Goal: Communication & Community: Answer question/provide support

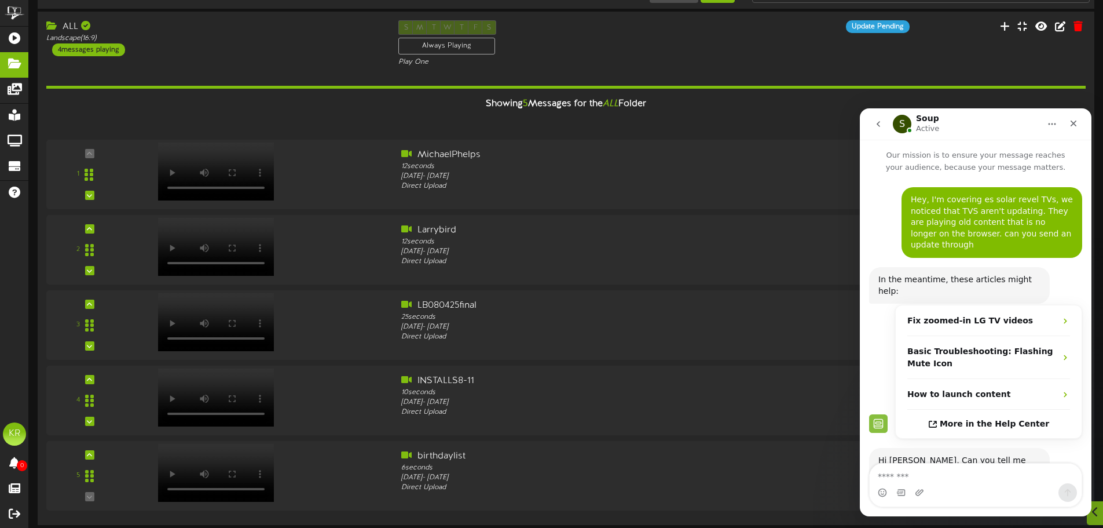
scroll to position [34, 0]
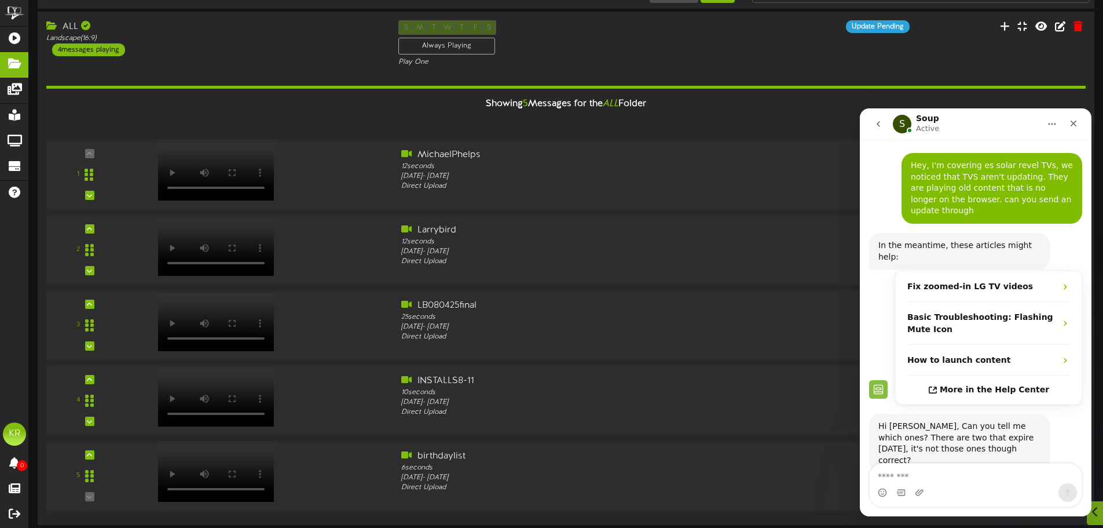
click at [927, 467] on textarea "Message…" at bounding box center [976, 473] width 212 height 20
type textarea "**********"
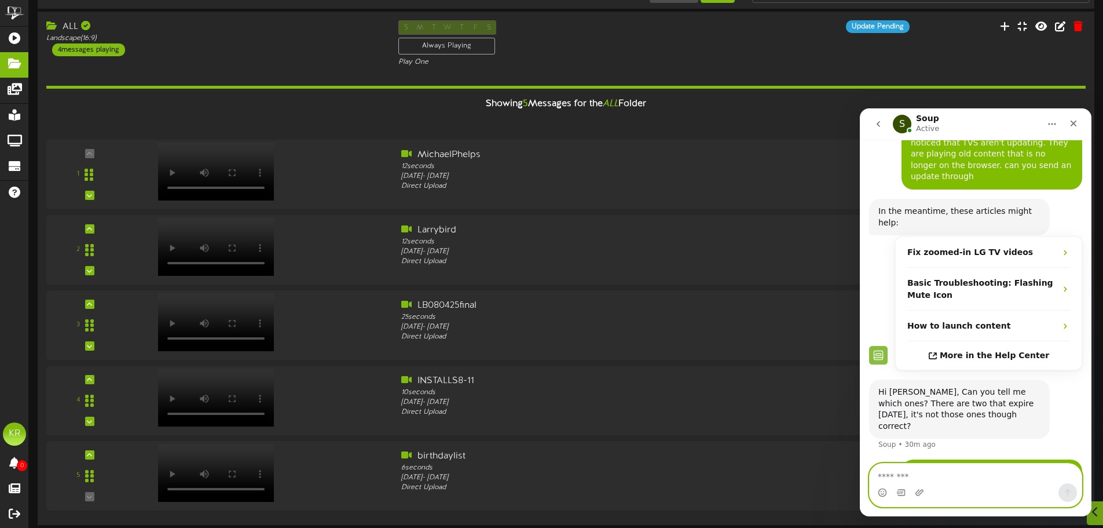
scroll to position [58, 0]
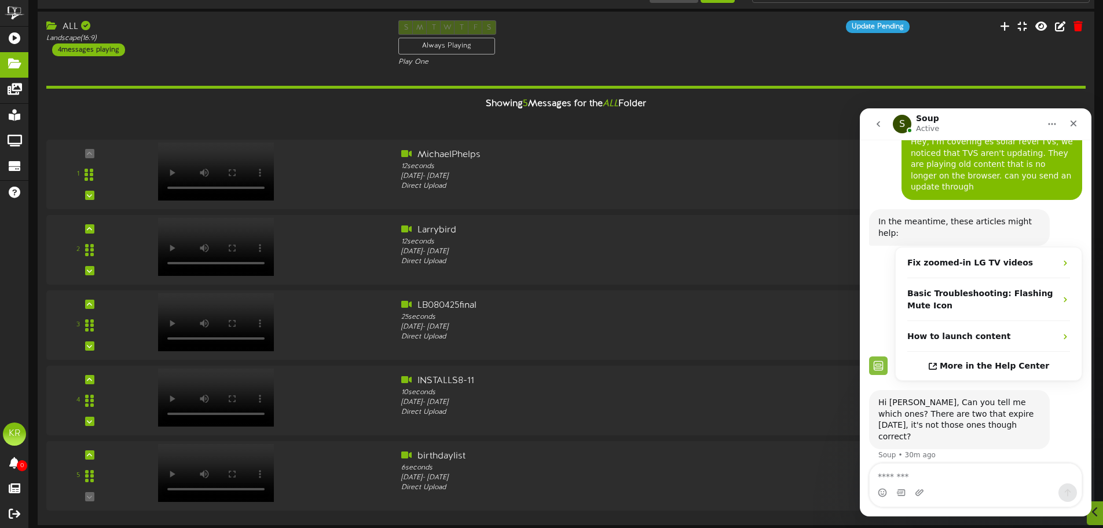
click at [936, 486] on div "Intercom messenger" at bounding box center [976, 492] width 212 height 19
drag, startPoint x: 923, startPoint y: 466, endPoint x: 917, endPoint y: 476, distance: 11.9
click at [921, 466] on textarea "Message…" at bounding box center [976, 473] width 212 height 20
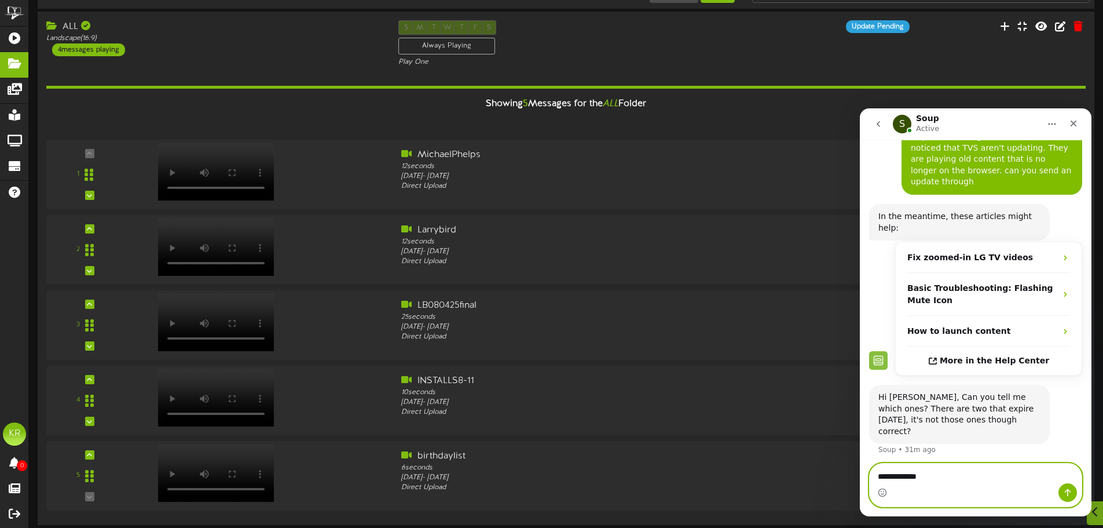
scroll to position [68, 0]
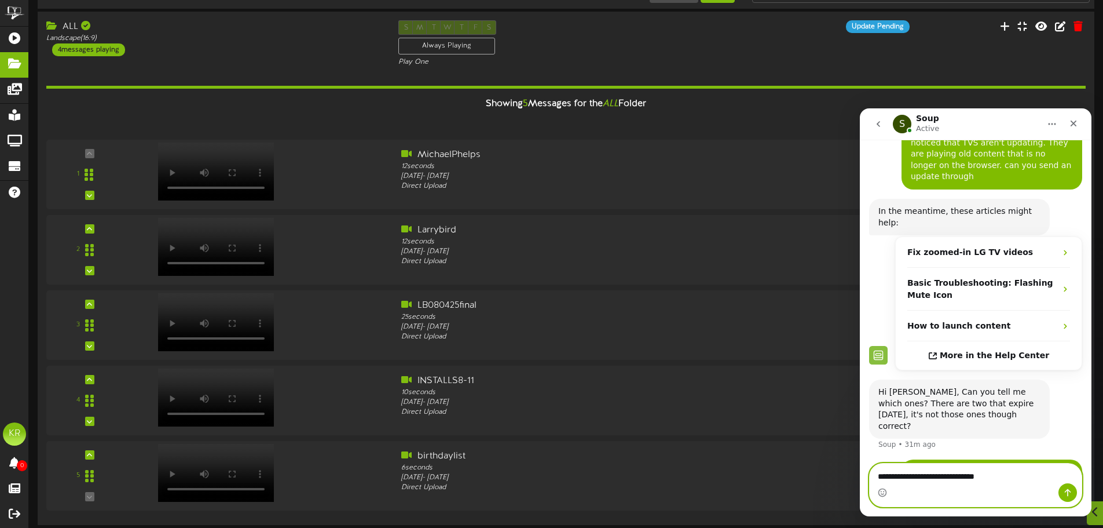
type textarea "**********"
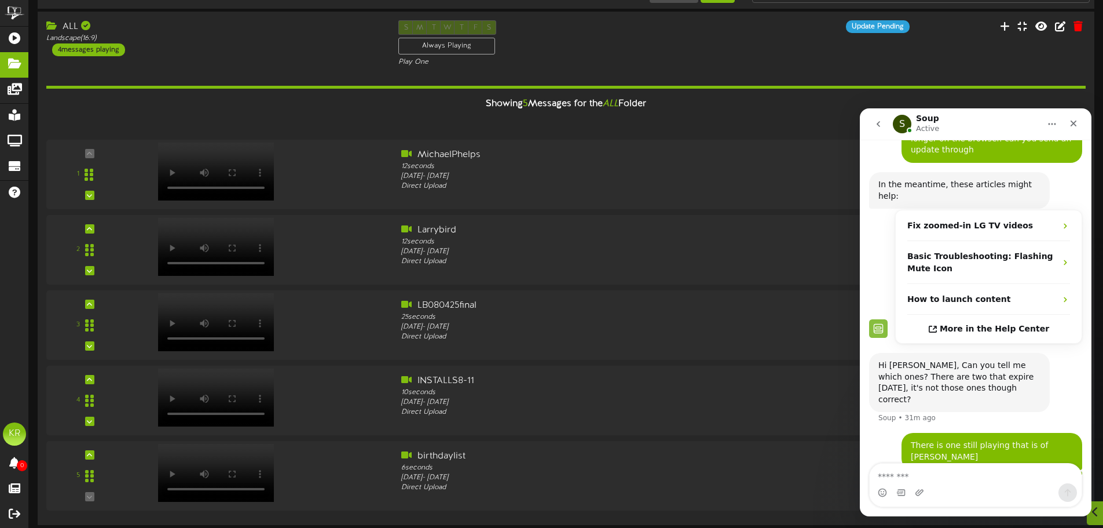
click at [880, 126] on icon "go back" at bounding box center [878, 124] width 3 height 6
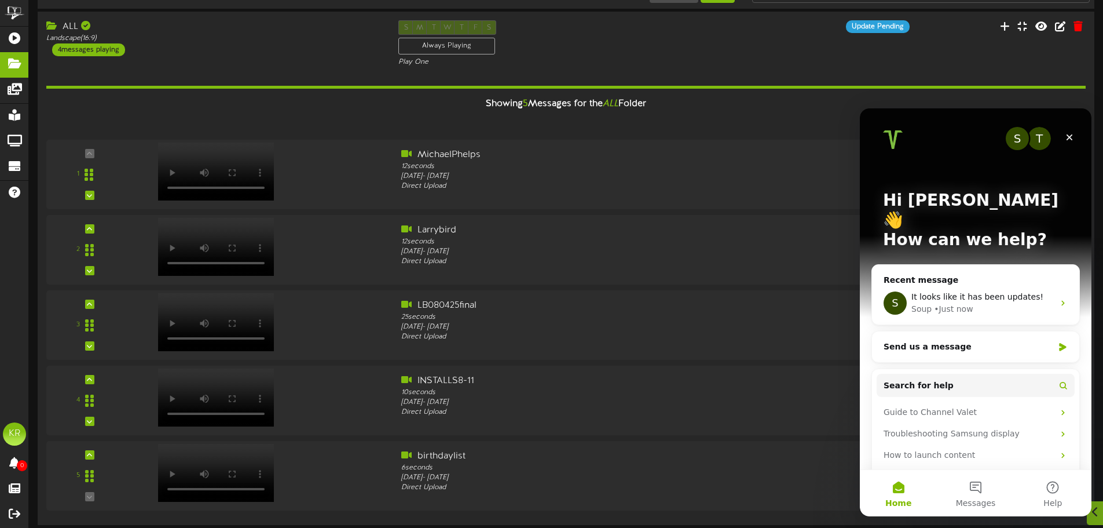
scroll to position [0, 0]
click at [1070, 135] on icon "Close" at bounding box center [1069, 137] width 9 height 9
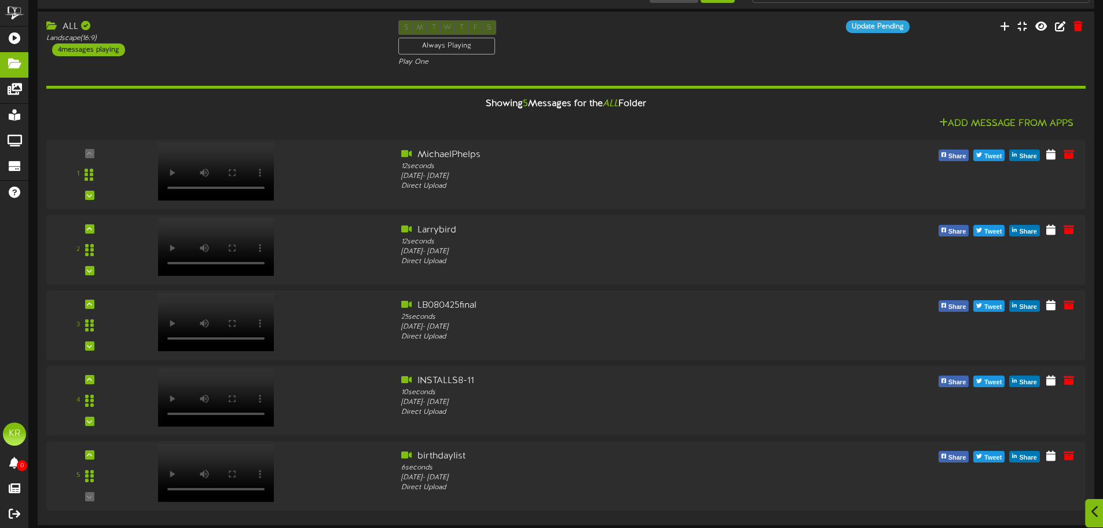
click at [1089, 506] on div at bounding box center [1095, 513] width 20 height 28
click at [1074, 495] on icon "Open Intercom Messenger" at bounding box center [1077, 502] width 19 height 19
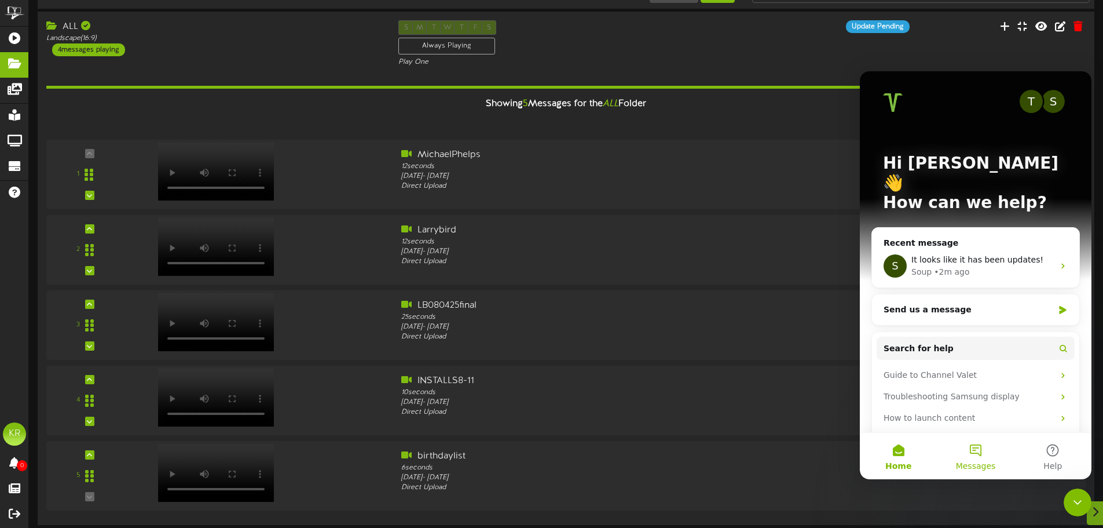
click at [962, 446] on button "Messages" at bounding box center [975, 456] width 77 height 46
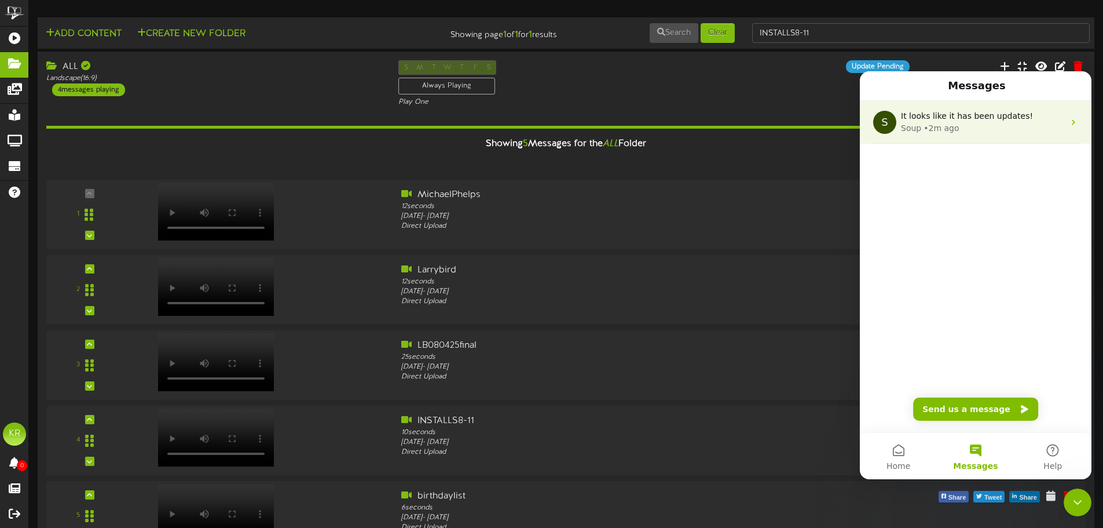
click at [931, 132] on div "• 2m ago" at bounding box center [941, 128] width 35 height 12
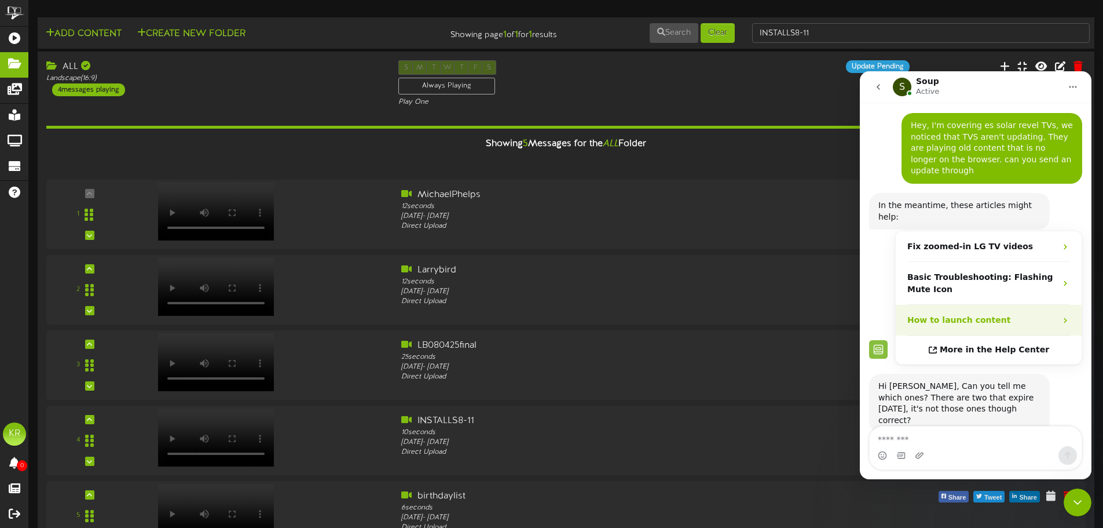
scroll to position [95, 0]
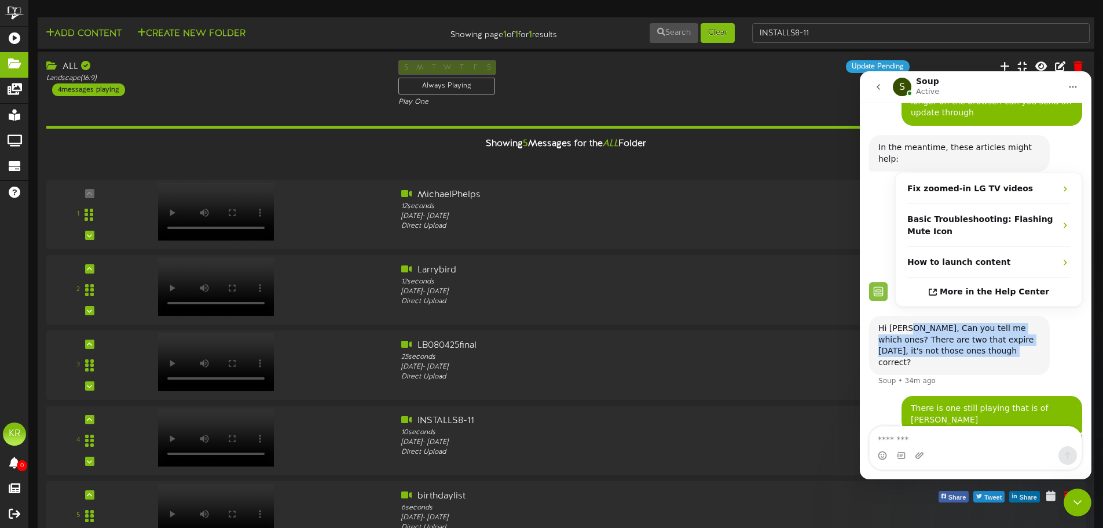
drag, startPoint x: 911, startPoint y: 305, endPoint x: 1012, endPoint y: 330, distance: 104.4
click at [1012, 330] on div "Hi [PERSON_NAME], Can you tell me which ones? There are two that expire [DATE],…" at bounding box center [960, 345] width 162 height 45
click at [1060, 334] on div "Hi [PERSON_NAME], Can you tell me which ones? There are two that expire [DATE],…" at bounding box center [975, 356] width 213 height 80
